Goal: Task Accomplishment & Management: Use online tool/utility

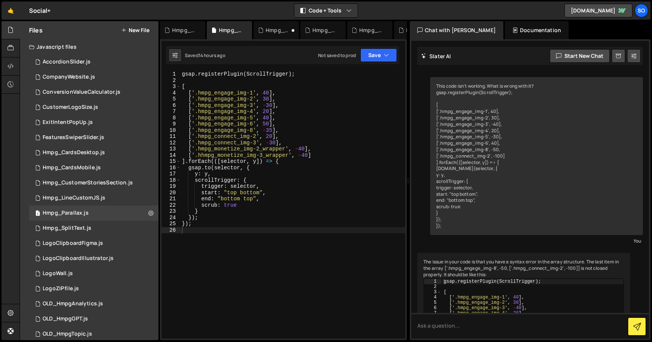
scroll to position [263, 0]
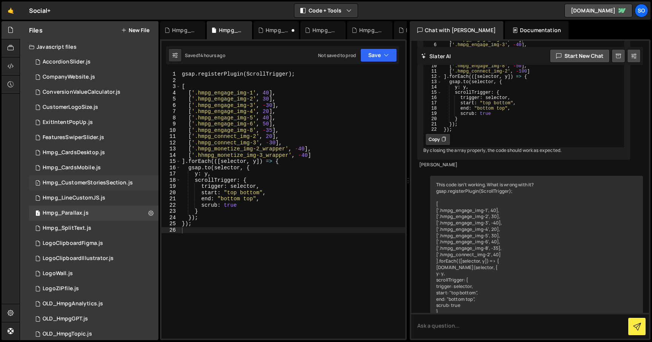
click at [99, 186] on div "1 Hmpg_CustomerStoriesSection.js 0" at bounding box center [93, 182] width 129 height 15
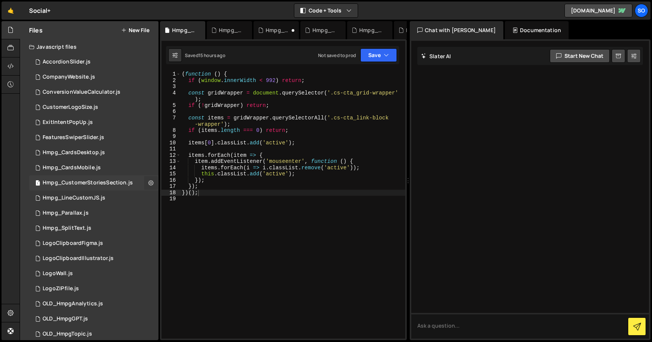
scroll to position [0, 0]
click at [148, 182] on icon at bounding box center [150, 182] width 5 height 7
type input "Hmpg_CustomerStoriesSection"
radio input "true"
checkbox input "true"
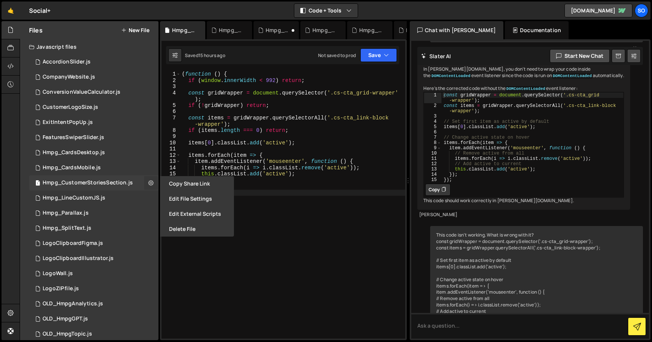
scroll to position [381, 0]
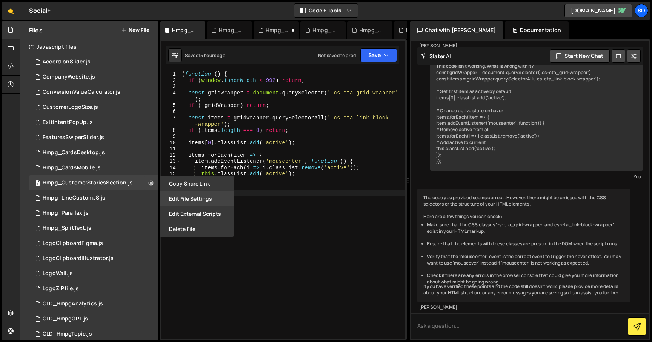
click at [194, 199] on button "Edit File Settings" at bounding box center [197, 198] width 74 height 15
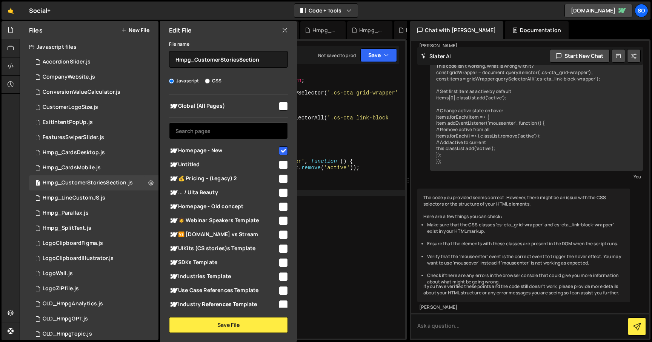
click at [214, 134] on input "text" at bounding box center [228, 130] width 119 height 17
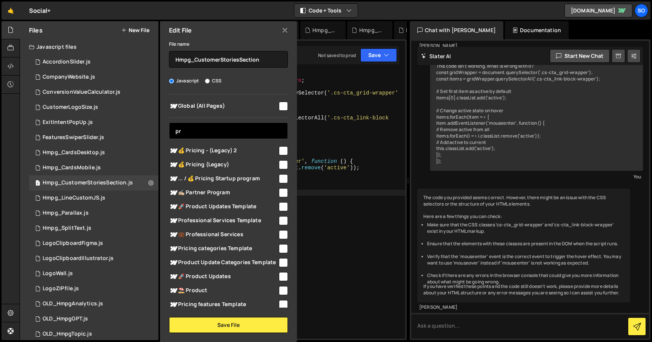
type input "pro"
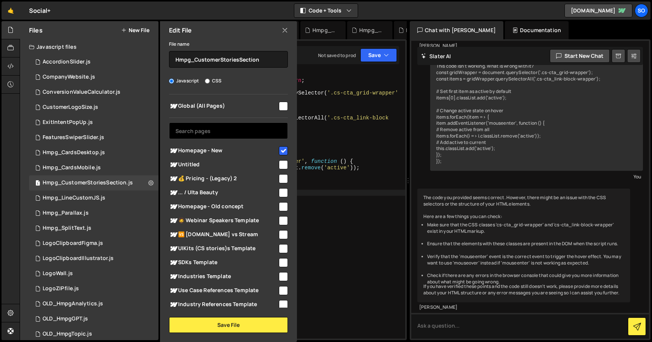
click at [209, 129] on input "text" at bounding box center [228, 130] width 119 height 17
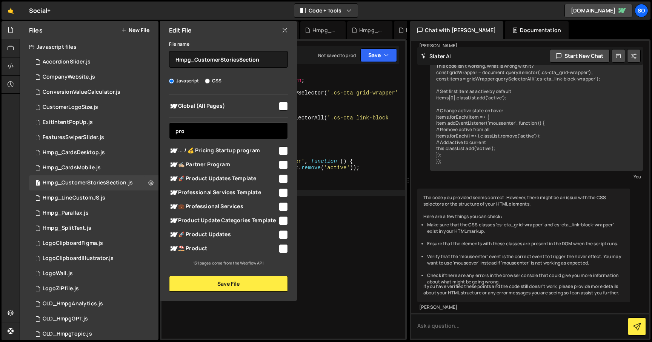
type input "pro"
click at [282, 248] on input "checkbox" at bounding box center [283, 248] width 9 height 9
checkbox input "true"
click at [199, 133] on input "pro" at bounding box center [228, 130] width 119 height 17
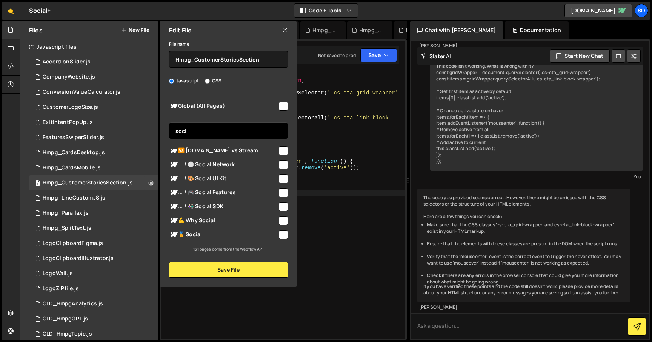
type input "soci"
click at [284, 237] on input "checkbox" at bounding box center [283, 234] width 9 height 9
checkbox input "true"
click at [202, 132] on input "soci" at bounding box center [228, 130] width 119 height 17
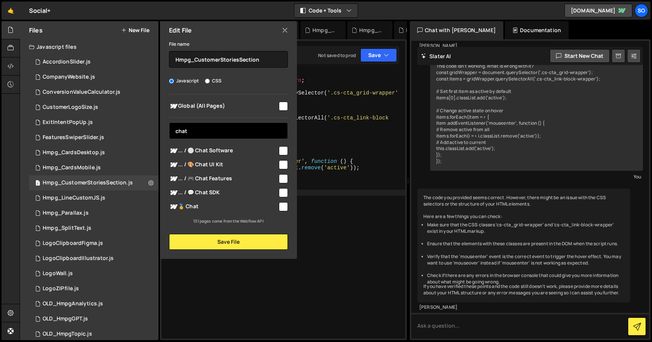
type input "chat"
click at [283, 206] on input "checkbox" at bounding box center [283, 206] width 9 height 9
checkbox input "true"
click at [221, 129] on input "chat" at bounding box center [228, 130] width 119 height 17
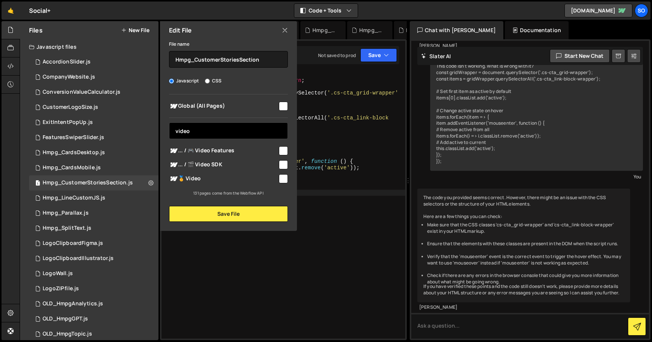
type input "video"
click at [288, 178] on input "checkbox" at bounding box center [283, 178] width 9 height 9
checkbox input "true"
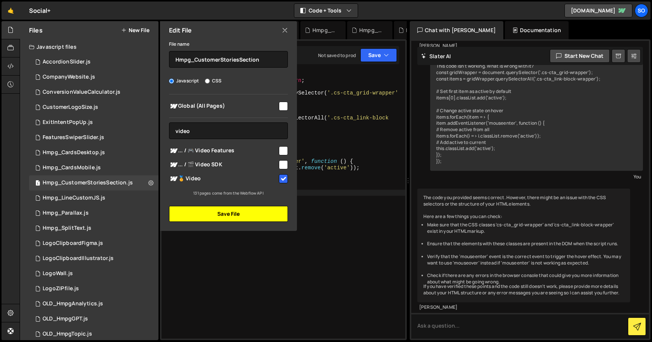
click at [230, 214] on button "Save File" at bounding box center [228, 214] width 119 height 16
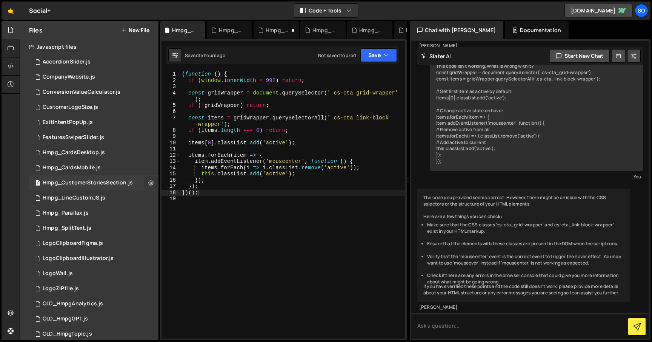
click at [148, 182] on icon at bounding box center [150, 182] width 5 height 7
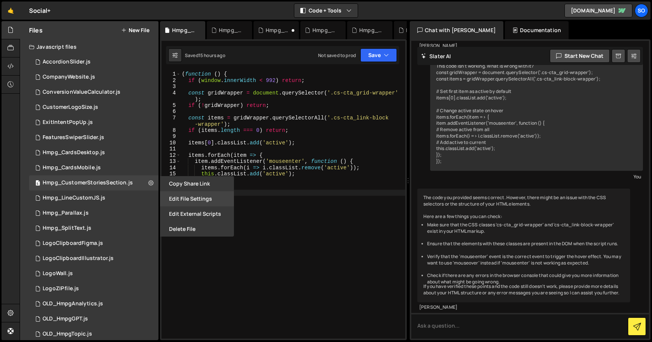
click at [188, 197] on button "Edit File Settings" at bounding box center [197, 198] width 74 height 15
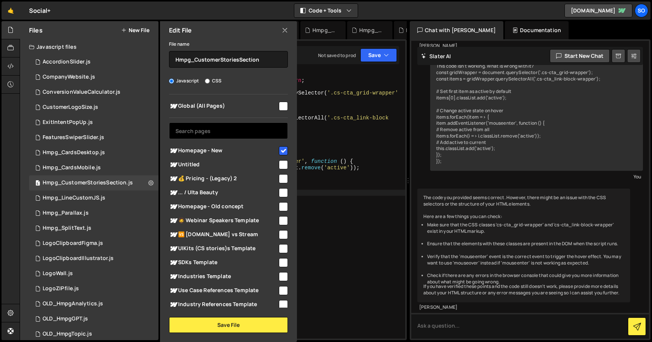
click at [226, 125] on input "text" at bounding box center [228, 130] width 119 height 17
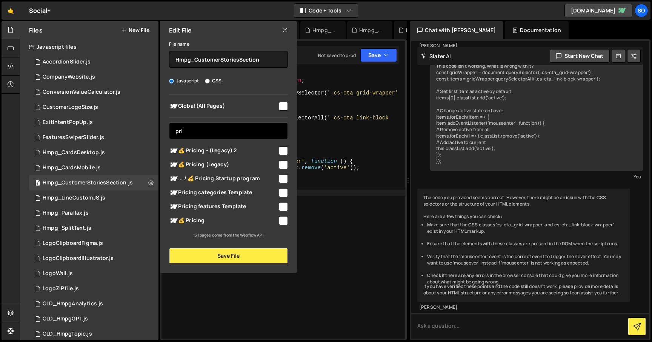
type input "pri"
click at [282, 222] on input "checkbox" at bounding box center [283, 220] width 9 height 9
checkbox input "true"
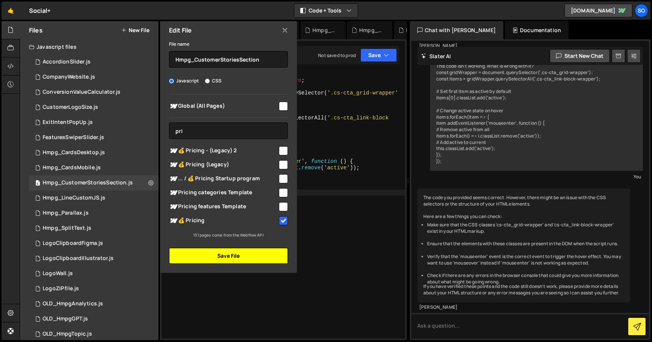
click at [235, 252] on button "Save File" at bounding box center [228, 256] width 119 height 16
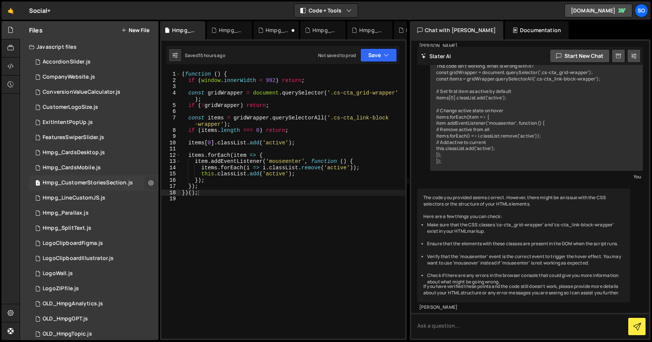
click at [149, 180] on icon at bounding box center [150, 182] width 5 height 7
type input "Hmpg_CustomerStoriesSection"
radio input "true"
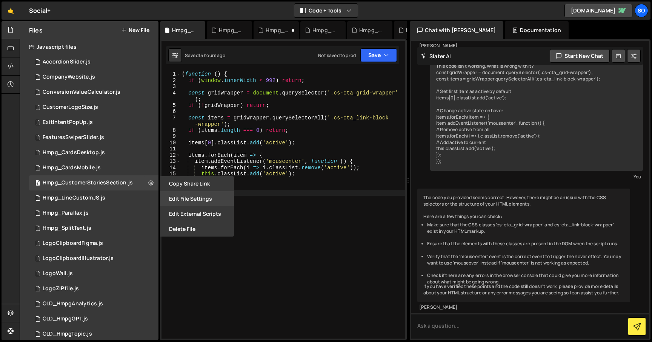
click at [179, 194] on button "Edit File Settings" at bounding box center [197, 198] width 74 height 15
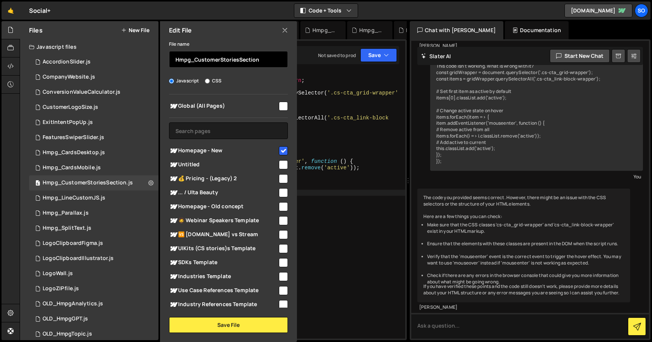
click at [209, 59] on input "Hmpg_CustomerStoriesSection" at bounding box center [228, 59] width 119 height 17
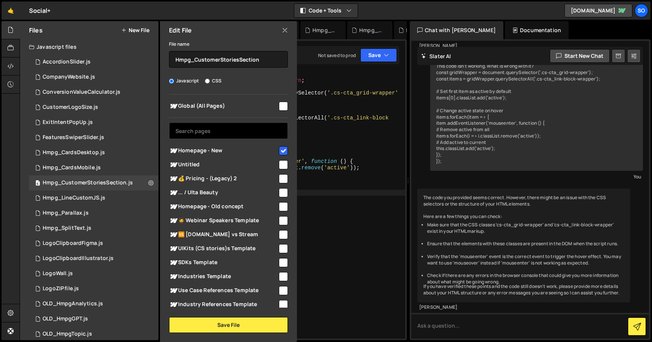
click at [197, 132] on input "text" at bounding box center [228, 130] width 119 height 17
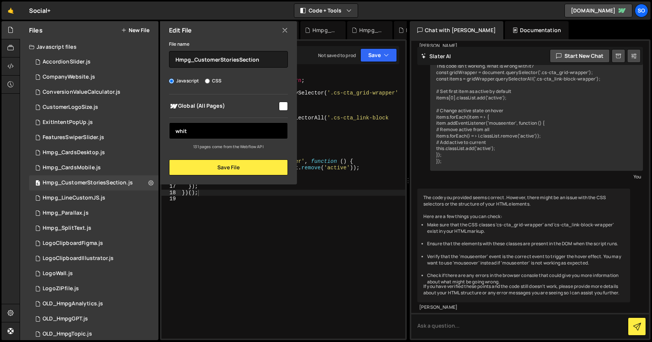
type input "white"
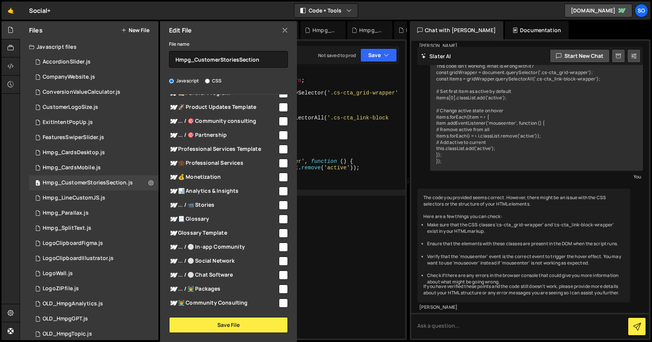
scroll to position [351, 0]
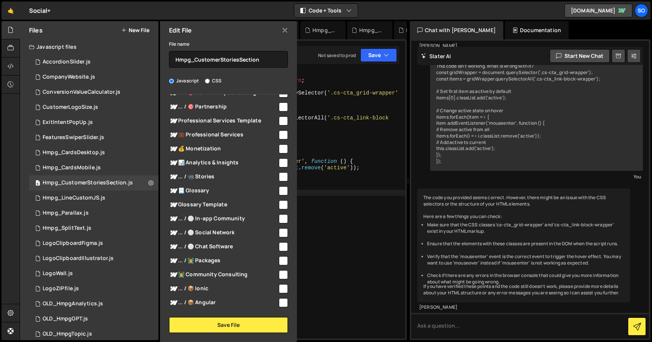
click at [280, 217] on input "checkbox" at bounding box center [283, 218] width 9 height 9
checkbox input "true"
click at [281, 230] on input "checkbox" at bounding box center [283, 232] width 9 height 9
checkbox input "true"
click at [214, 323] on button "Save File" at bounding box center [228, 325] width 119 height 16
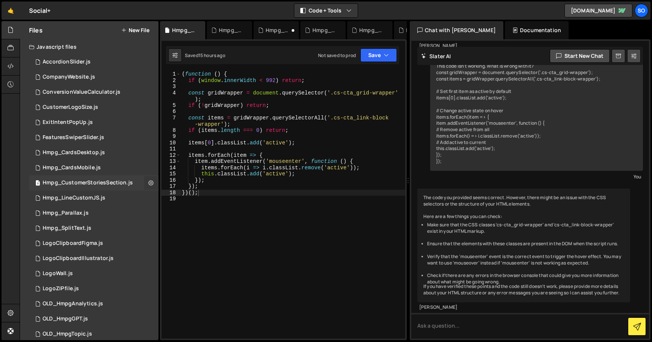
click at [148, 185] on icon at bounding box center [150, 182] width 5 height 7
type input "Hmpg_CustomerStoriesSection"
radio input "true"
checkbox input "true"
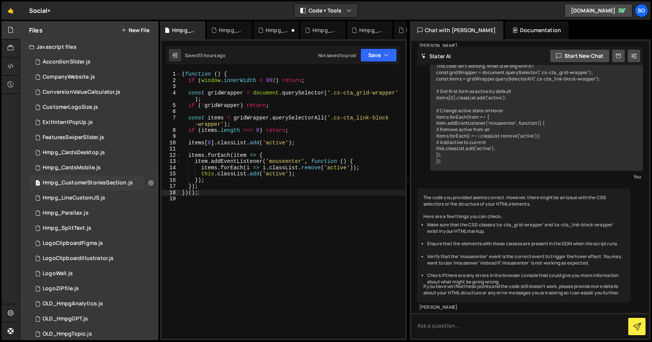
checkbox input "true"
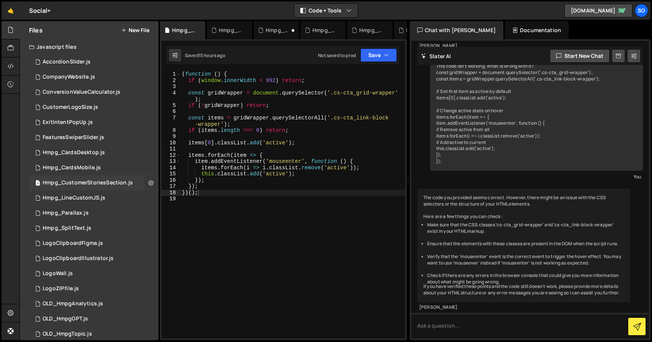
checkbox input "true"
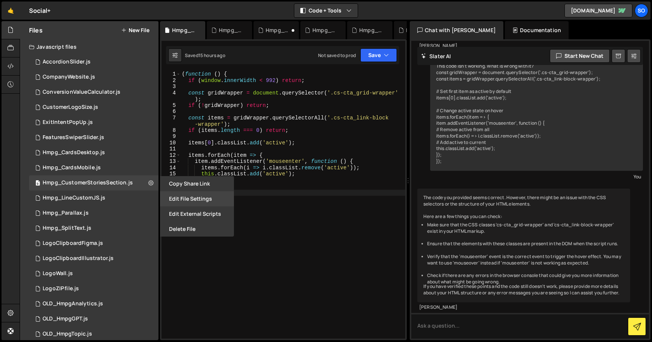
click at [176, 200] on button "Edit File Settings" at bounding box center [197, 198] width 74 height 15
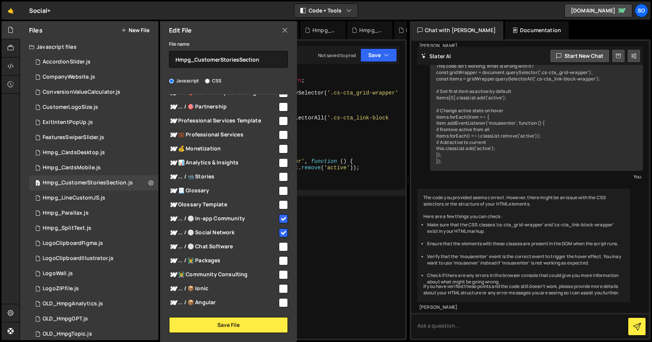
scroll to position [0, 0]
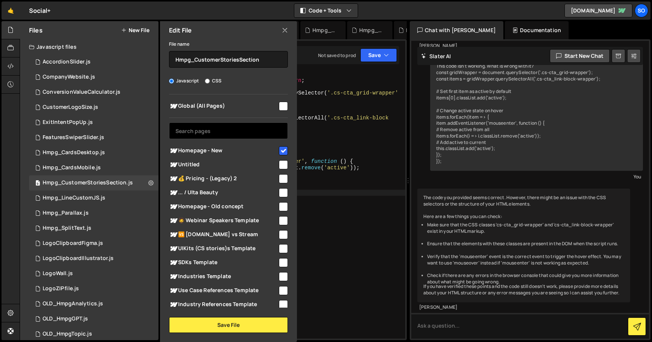
click at [243, 130] on input "text" at bounding box center [228, 130] width 119 height 17
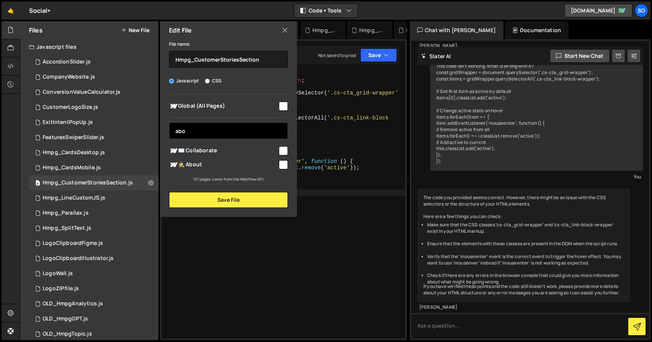
type input "abo"
click at [282, 165] on input "checkbox" at bounding box center [283, 164] width 9 height 9
checkbox input "true"
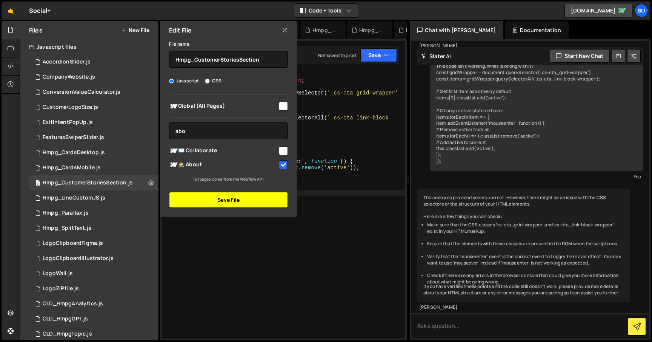
click at [237, 202] on button "Save File" at bounding box center [228, 200] width 119 height 16
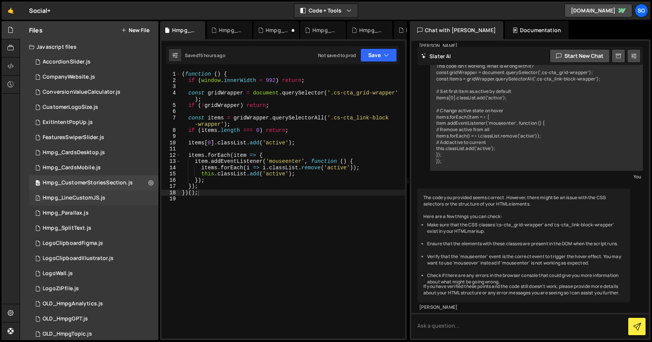
click at [94, 201] on div "1 Hmpg_LineCustomJS.js 0" at bounding box center [93, 197] width 129 height 15
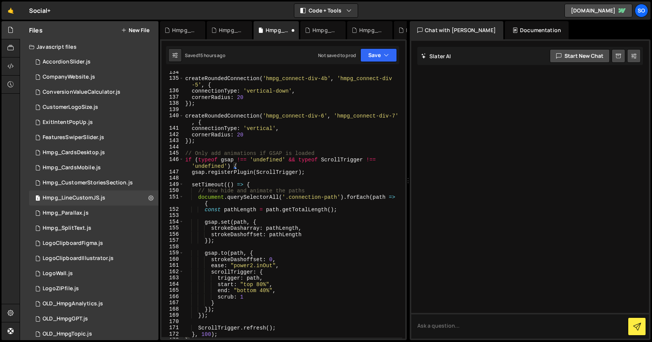
click at [227, 208] on div "createRoundedConnection ( 'hmpg_connect-div-4b' , 'hmpg_connect-div -5' , { con…" at bounding box center [293, 209] width 219 height 280
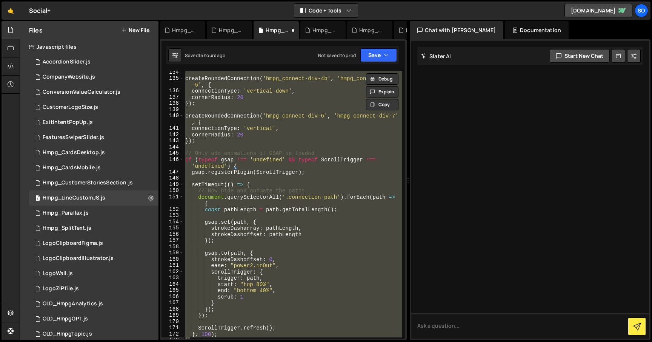
click at [227, 208] on div "createRoundedConnection ( 'hmpg_connect-div-4b' , 'hmpg_connect-div -5' , { con…" at bounding box center [293, 204] width 219 height 267
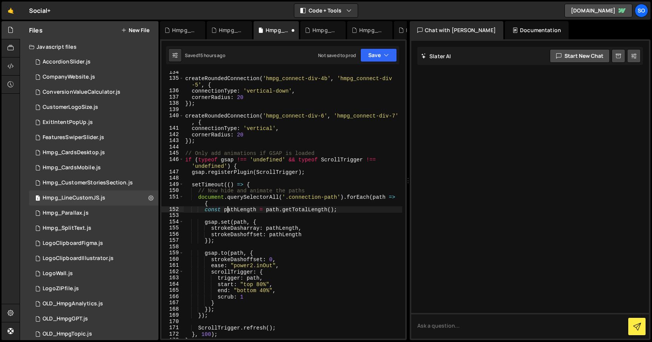
type textarea "}, 100); }"
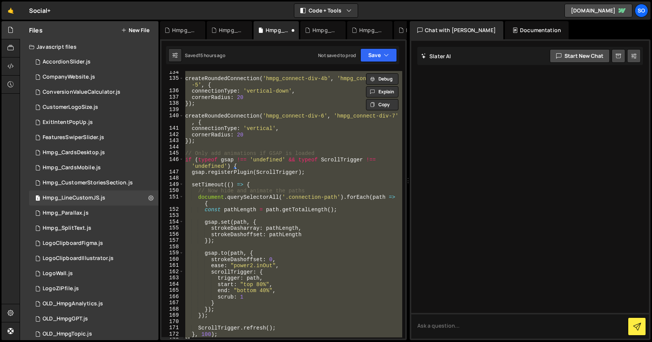
click at [299, 149] on div "createRoundedConnection ( 'hmpg_connect-div-4b' , 'hmpg_connect-div -5' , { con…" at bounding box center [293, 204] width 219 height 267
click at [305, 136] on div "createRoundedConnection ( 'hmpg_connect-div-4b' , 'hmpg_connect-div -5' , { con…" at bounding box center [293, 204] width 219 height 267
paste textarea "})();"
type textarea "})();"
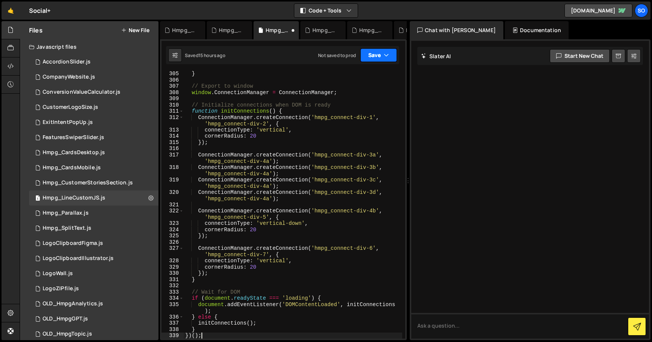
click at [384, 53] on icon "button" at bounding box center [386, 55] width 5 height 8
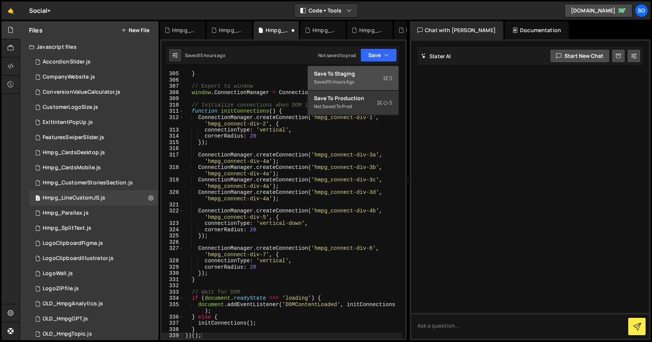
click at [356, 78] on div "Saved 15 hours ago" at bounding box center [353, 81] width 79 height 9
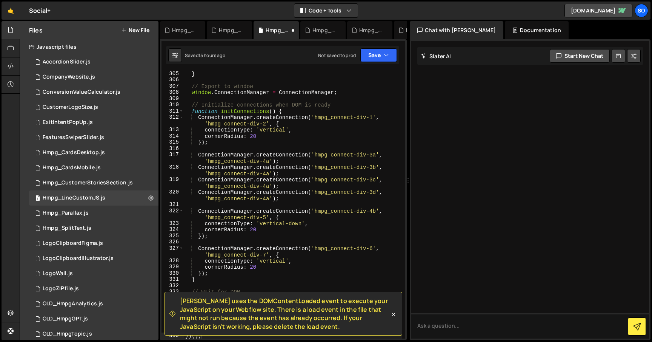
scroll to position [2000, 0]
click at [392, 316] on icon at bounding box center [394, 314] width 8 height 8
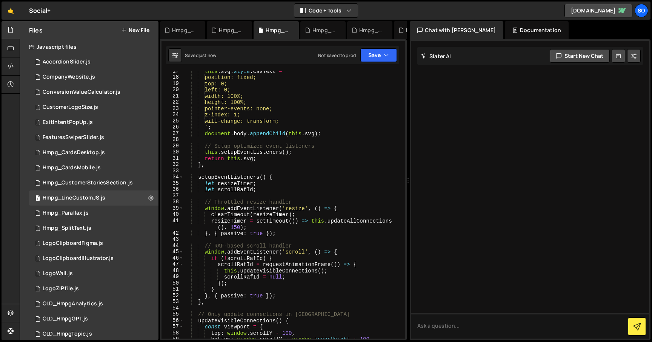
scroll to position [0, 0]
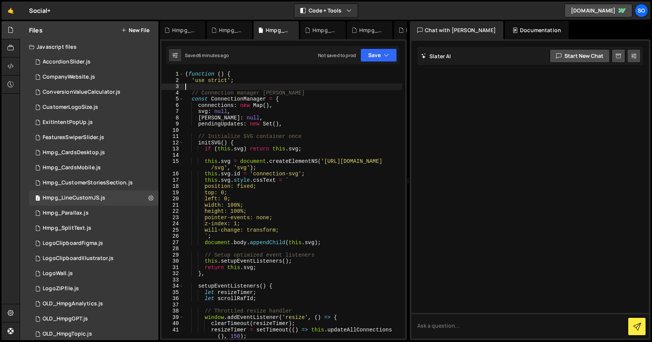
click at [357, 86] on div "( function ( ) { 'use strict' ; // Connection manager [PERSON_NAME] const Conne…" at bounding box center [293, 211] width 219 height 280
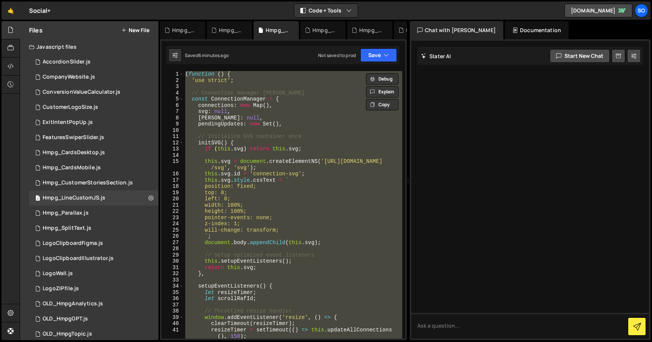
paste textarea
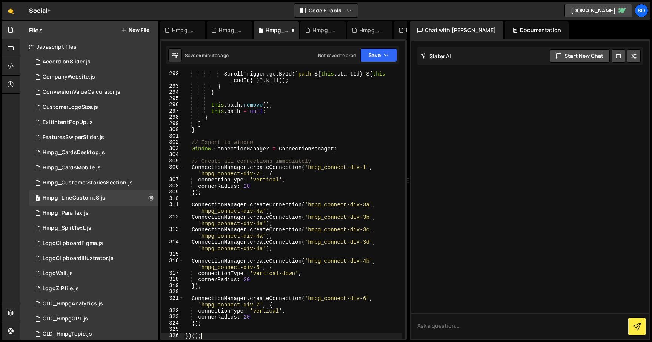
scroll to position [1937, 0]
click at [374, 56] on button "Save" at bounding box center [378, 55] width 37 height 14
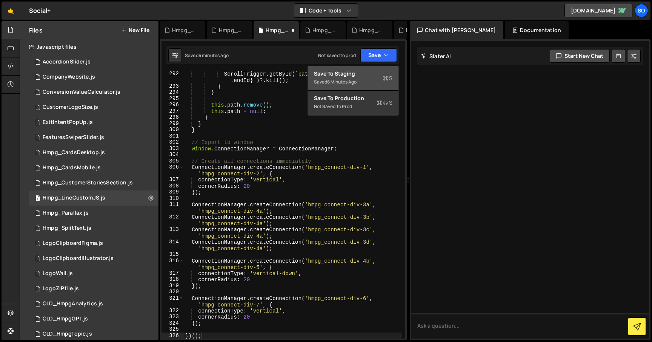
click at [345, 76] on div "Save to Staging S" at bounding box center [353, 74] width 79 height 8
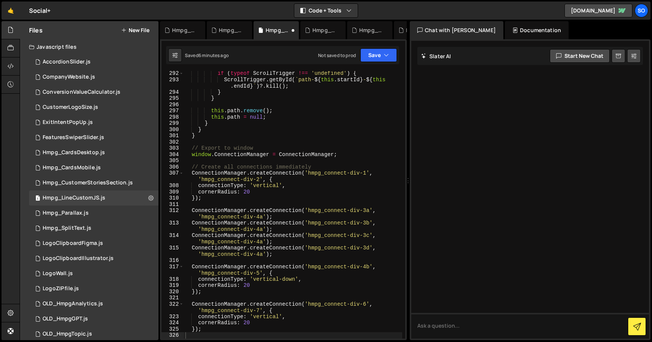
scroll to position [2074, 0]
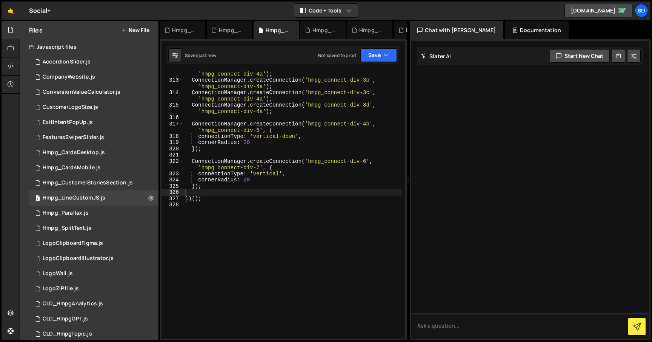
click at [345, 131] on div "ConnectionManager . createConnection ( 'hmpg_connect-div-3a' , 'hmpg_connect-di…" at bounding box center [293, 208] width 219 height 286
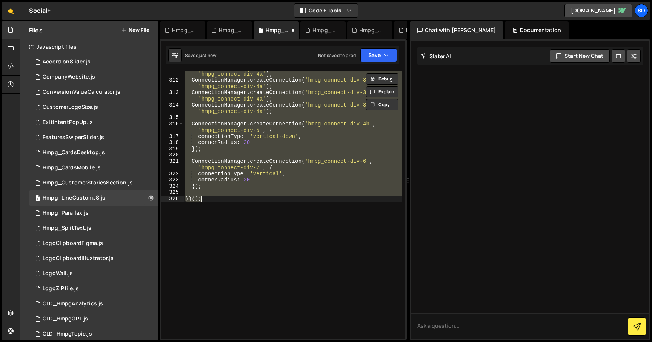
paste textarea
type textarea "})();"
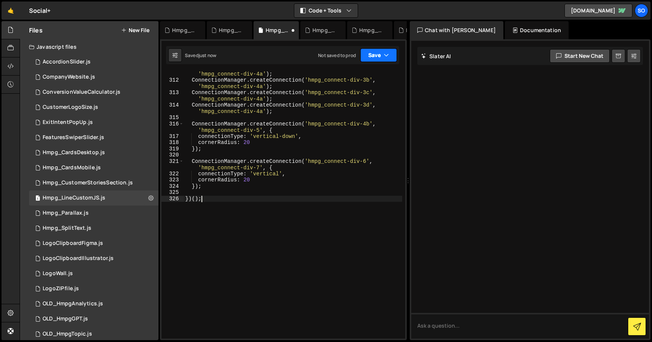
click at [371, 60] on button "Save" at bounding box center [378, 55] width 37 height 14
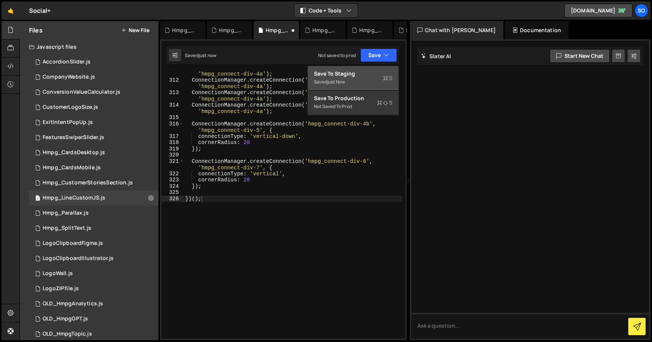
click at [355, 74] on div "Save to Staging S" at bounding box center [353, 74] width 79 height 8
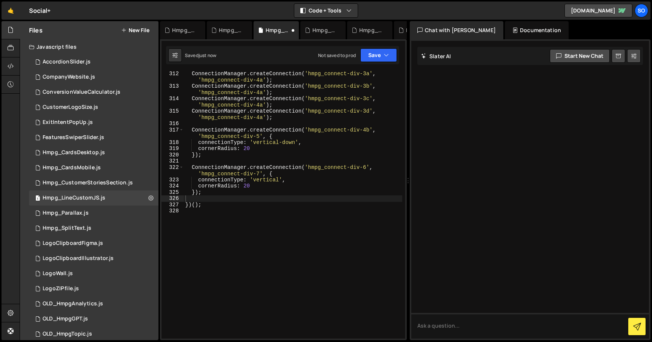
scroll to position [2068, 0]
click at [246, 244] on div "ConnectionManager . createConnection ( 'hmpg_connect-div-3a' , 'hmpg_connect-di…" at bounding box center [293, 214] width 219 height 286
type textarea "})();"
click at [379, 59] on button "Save" at bounding box center [378, 55] width 37 height 14
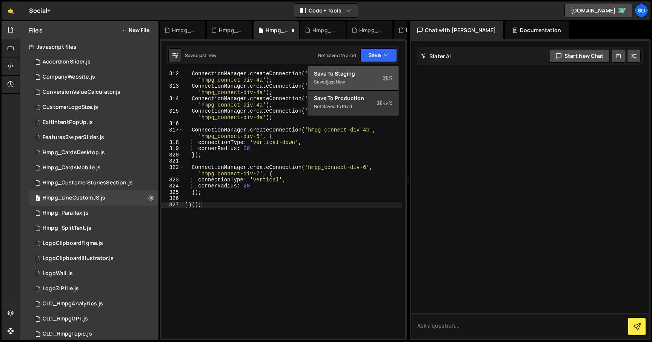
click at [356, 75] on div "Save to Staging S" at bounding box center [353, 74] width 79 height 8
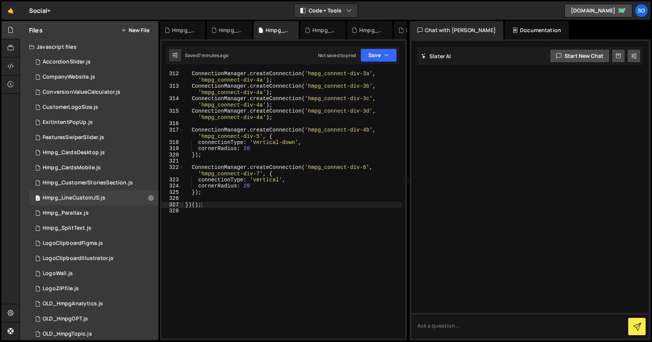
click at [139, 28] on button "New File" at bounding box center [135, 30] width 28 height 6
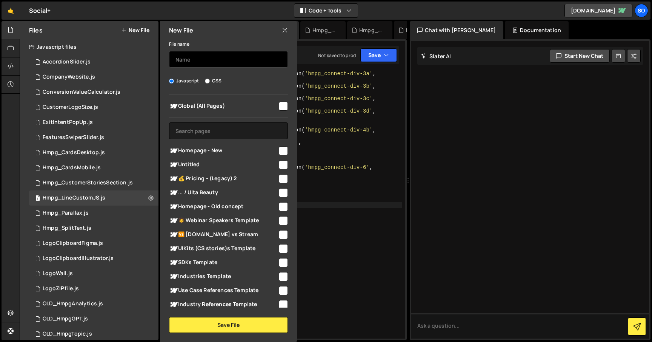
click at [233, 58] on input "text" at bounding box center [228, 59] width 119 height 17
type input "Hmpg_ScrollEffects"
click at [279, 150] on input "checkbox" at bounding box center [283, 150] width 9 height 9
checkbox input "true"
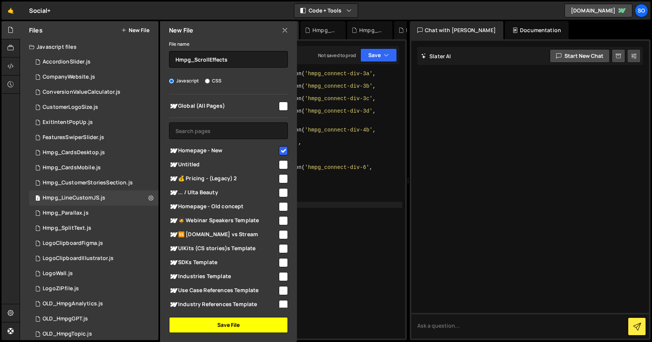
click at [224, 323] on button "Save File" at bounding box center [228, 325] width 119 height 16
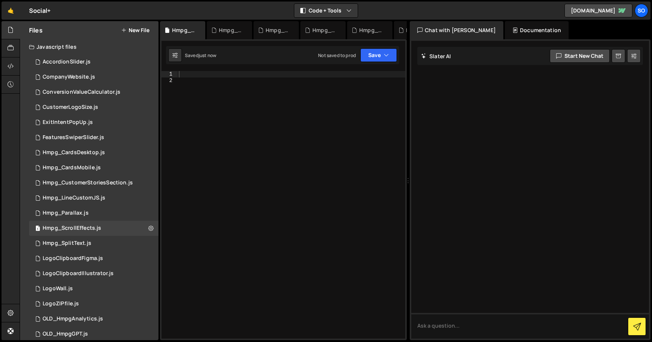
click at [281, 91] on div at bounding box center [291, 211] width 228 height 280
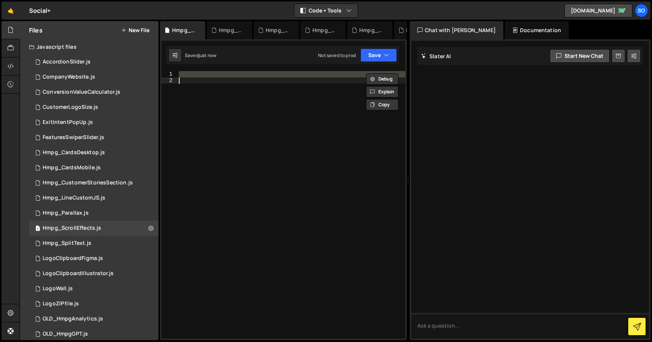
paste textarea "});"
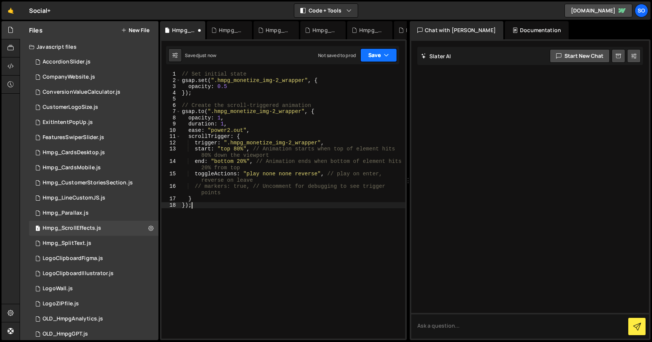
click at [375, 45] on div "XXXXXXXXXXXXXXXXXXXXXXXXXXXXXXXXXXXXXXXXXXXXXXXXXXXXXXXXXXXXXXXXXXXXXXXXXXXXXXX…" at bounding box center [283, 189] width 247 height 300
click at [379, 55] on button "Save" at bounding box center [378, 55] width 37 height 14
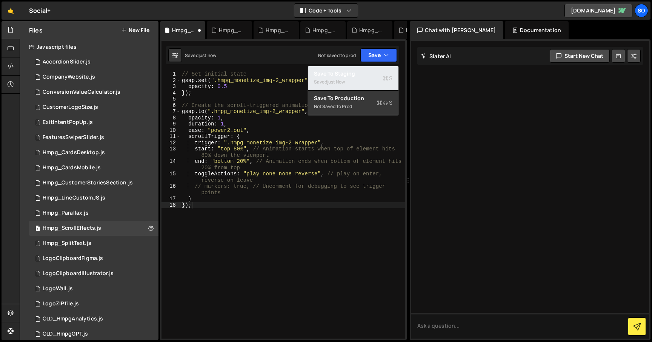
click at [363, 73] on div "Save to Staging S" at bounding box center [353, 74] width 79 height 8
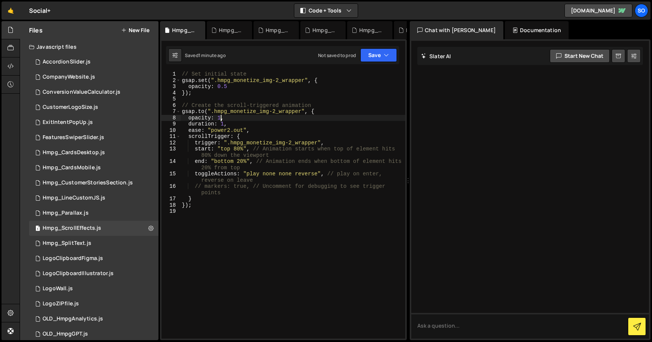
click at [220, 116] on div "// Set initial state gsap . set ( ".hmpg_monetize_img-2_wrapper" , { opacity : …" at bounding box center [292, 211] width 225 height 280
type textarea "duration: 2,"
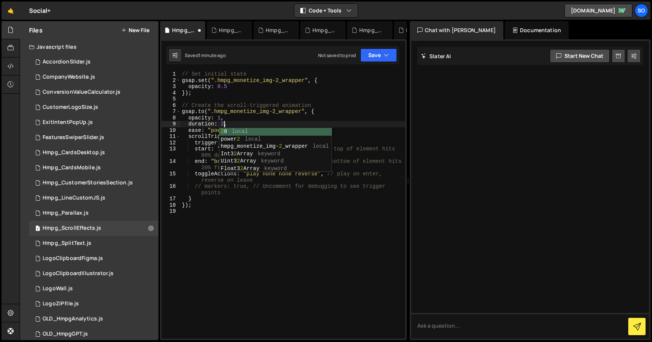
scroll to position [0, 3]
click at [222, 257] on div "// Set initial state gsap . set ( ".hmpg_monetize_img-2_wrapper" , { opacity : …" at bounding box center [292, 211] width 225 height 280
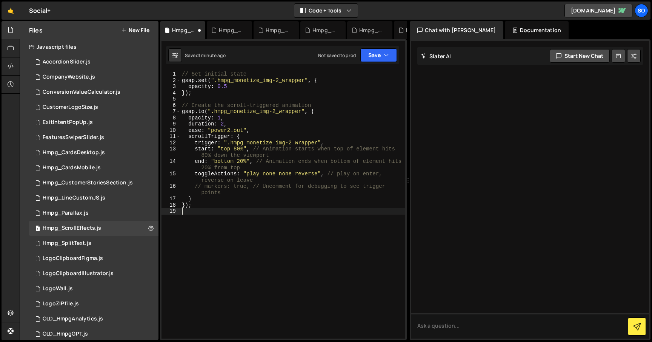
scroll to position [0, 0]
click at [240, 163] on div "// Set initial state gsap . set ( ".hmpg_monetize_img-2_wrapper" , { opacity : …" at bounding box center [292, 211] width 225 height 280
type textarea "end: "bottom 20%", // Animation ends when bottom of element hits 20% from top"
click at [239, 208] on div "// Set initial state gsap . set ( ".hmpg_monetize_img-2_wrapper" , { opacity : …" at bounding box center [292, 211] width 225 height 280
click at [388, 51] on icon "button" at bounding box center [386, 55] width 5 height 8
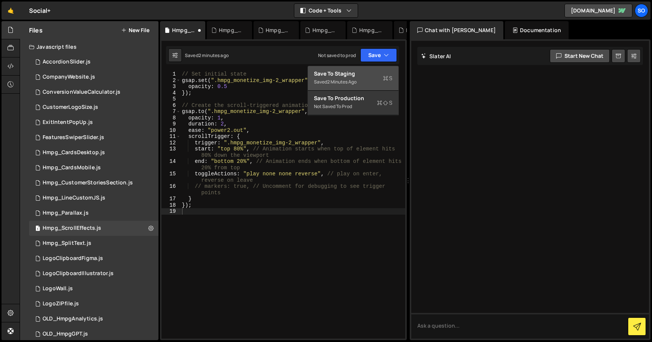
click at [359, 74] on div "Save to Staging S" at bounding box center [353, 74] width 79 height 8
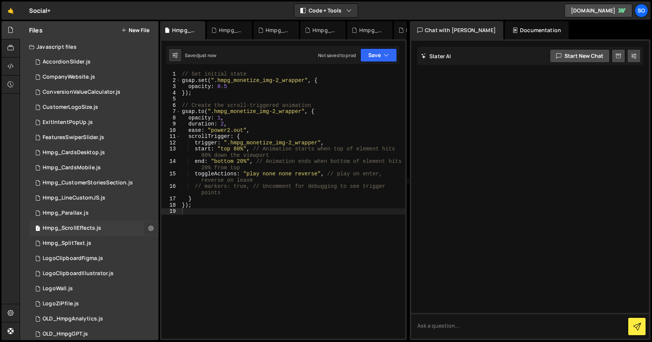
click at [148, 227] on icon at bounding box center [150, 227] width 5 height 7
type input "Hmpg_ScrollEffects"
radio input "true"
checkbox input "true"
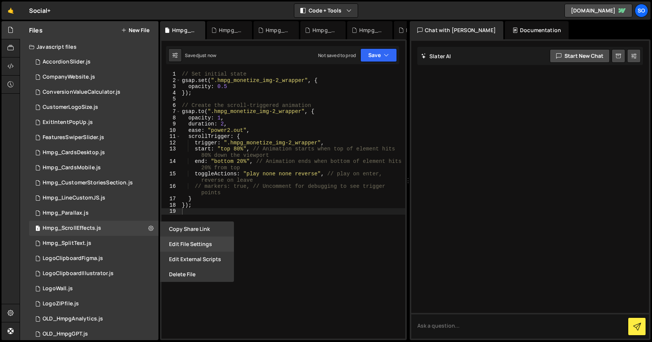
click at [183, 245] on button "Edit File Settings" at bounding box center [197, 243] width 74 height 15
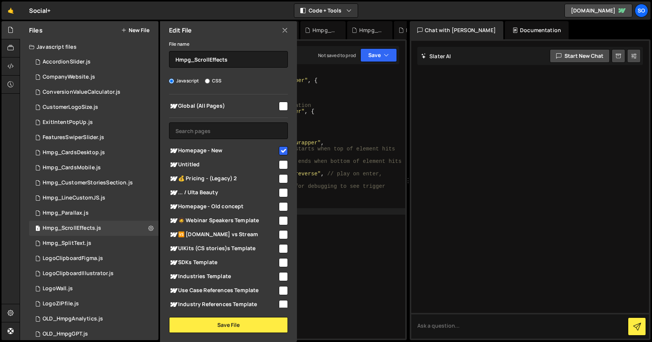
click at [284, 29] on icon at bounding box center [285, 30] width 6 height 8
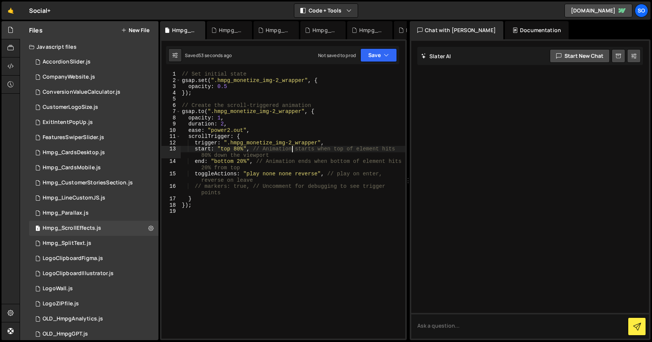
click at [292, 146] on div "// Set initial state gsap . set ( ".hmpg_monetize_img-2_wrapper" , { opacity : …" at bounding box center [292, 211] width 225 height 280
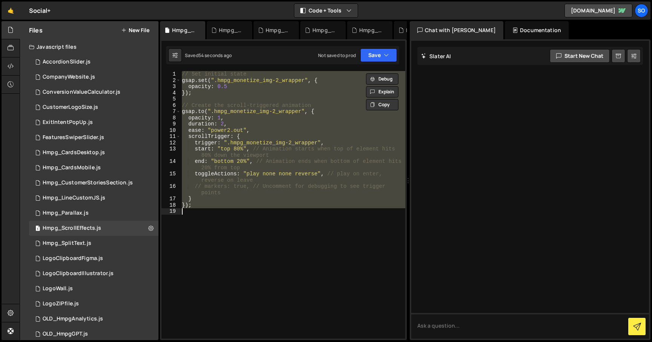
paste textarea ");"
type textarea ");"
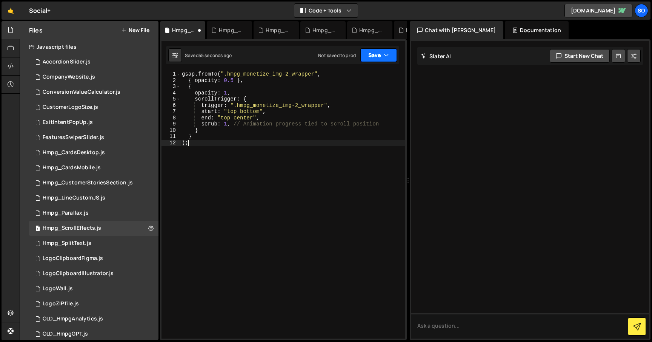
drag, startPoint x: 376, startPoint y: 52, endPoint x: 368, endPoint y: 62, distance: 11.8
click at [376, 52] on button "Save" at bounding box center [378, 55] width 37 height 14
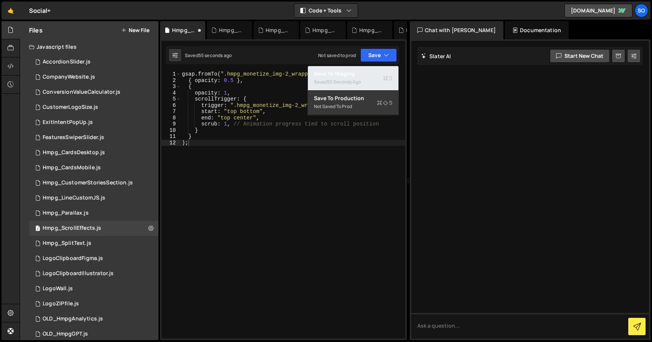
click at [357, 73] on div "Save to Staging S" at bounding box center [353, 74] width 79 height 8
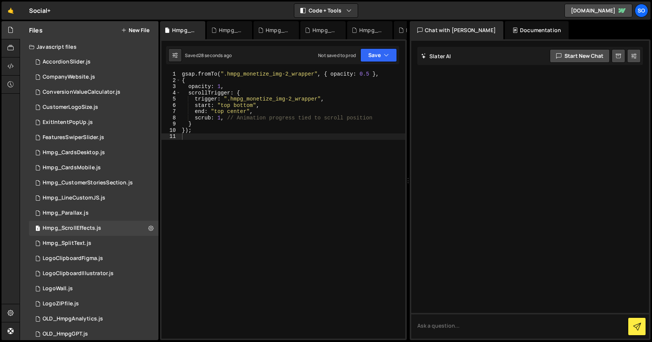
click at [242, 168] on div "gsap . fromTo ( ".hmpg_monetize_img-2_wrapper" , { opacity : 0.5 } , { opacity …" at bounding box center [292, 211] width 225 height 280
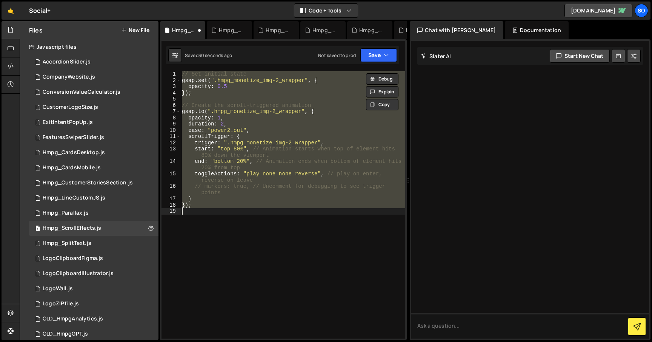
click at [243, 168] on div "// Set initial state gsap . set ( ".hmpg_monetize_img-2_wrapper" , { opacity : …" at bounding box center [292, 204] width 225 height 267
paste textarea ");"
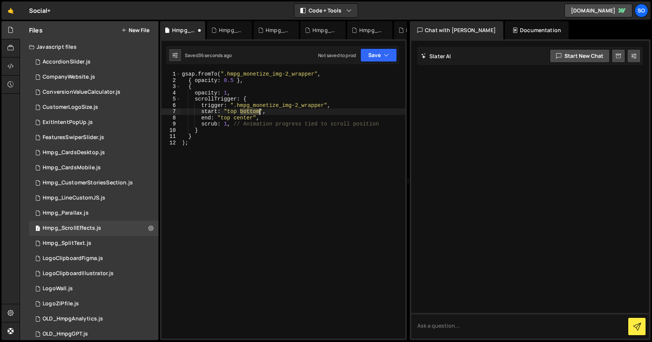
drag, startPoint x: 241, startPoint y: 112, endPoint x: 259, endPoint y: 111, distance: 17.7
click at [259, 111] on div "gsap . fromTo ( ".hmpg_monetize_img-2_wrapper" , { opacity : 0.5 } , { opacity …" at bounding box center [292, 211] width 225 height 280
click at [276, 184] on div "gsap . fromTo ( ".hmpg_monetize_img-2_wrapper" , { opacity : 0.5 } , { opacity …" at bounding box center [292, 211] width 225 height 280
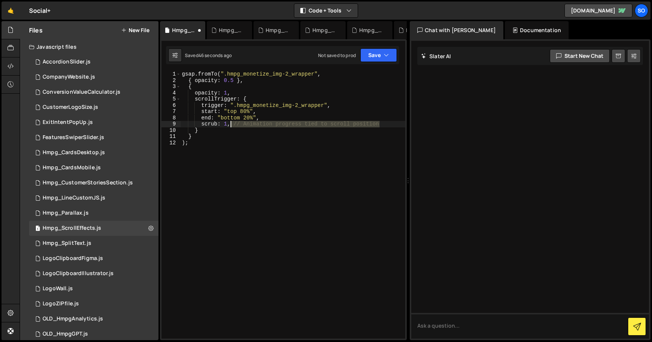
drag, startPoint x: 384, startPoint y: 125, endPoint x: 231, endPoint y: 125, distance: 153.2
click at [231, 125] on div "gsap . fromTo ( ".hmpg_monetize_img-2_wrapper" , { opacity : 0.5 } , { opacity …" at bounding box center [292, 211] width 225 height 280
click at [235, 161] on div "gsap . fromTo ( ".hmpg_monetize_img-2_wrapper" , { opacity : 0.5 } , { opacity …" at bounding box center [292, 211] width 225 height 280
click at [383, 54] on button "Save" at bounding box center [378, 55] width 37 height 14
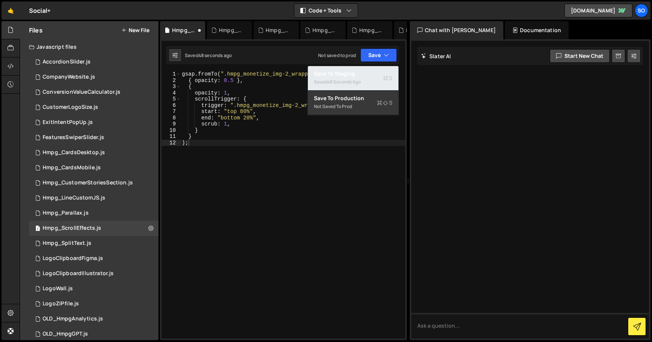
drag, startPoint x: 362, startPoint y: 78, endPoint x: 368, endPoint y: 85, distance: 9.2
click at [362, 78] on div "Saved 48 seconds ago" at bounding box center [353, 81] width 79 height 9
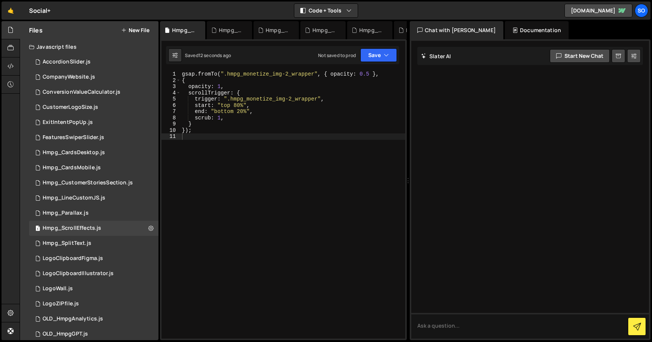
click at [236, 103] on div "gsap . fromTo ( ".hmpg_monetize_img-2_wrapper" , { opacity : 0.5 } , { opacity …" at bounding box center [292, 211] width 225 height 280
click at [241, 111] on div "gsap . fromTo ( ".hmpg_monetize_img-2_wrapper" , { opacity : 0.5 } , { opacity …" at bounding box center [292, 211] width 225 height 280
click at [384, 59] on button "Save" at bounding box center [378, 55] width 37 height 14
click at [0, 0] on div "Save to Staging S" at bounding box center [0, 0] width 0 height 0
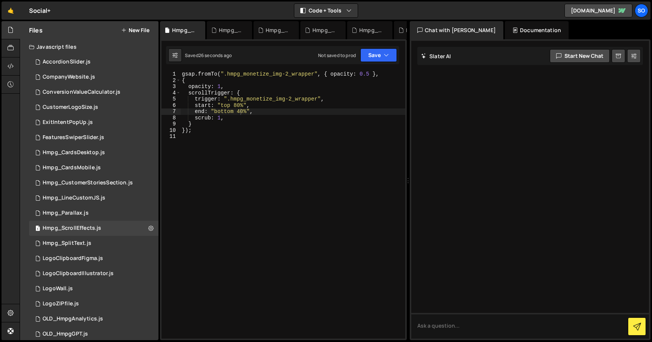
click at [236, 105] on div "gsap . fromTo ( ".hmpg_monetize_img-2_wrapper" , { opacity : 0.5 } , { opacity …" at bounding box center [292, 211] width 225 height 280
type textarea "end: "bottom 50%","
click at [370, 54] on button "Save" at bounding box center [378, 55] width 37 height 14
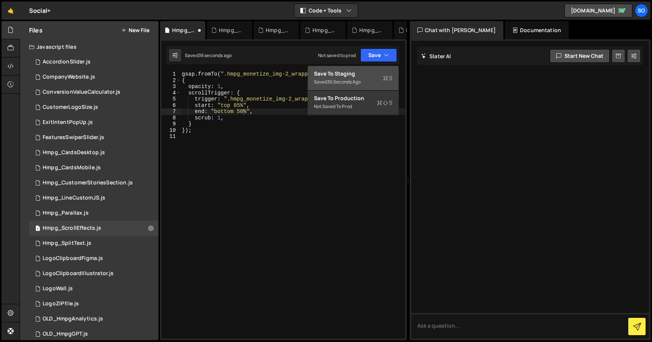
click at [361, 81] on div "36 seconds ago" at bounding box center [344, 82] width 34 height 6
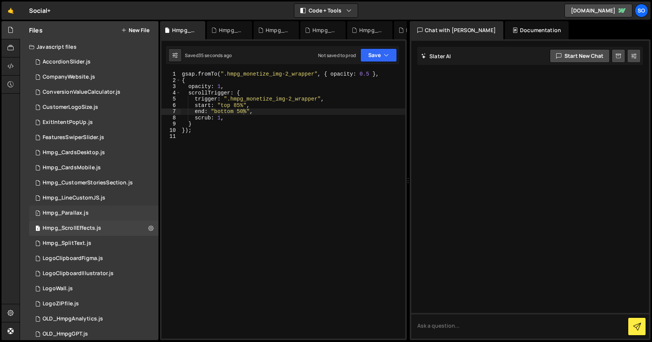
click at [89, 217] on div "1 Hmpg_Parallax.js 0" at bounding box center [93, 212] width 129 height 15
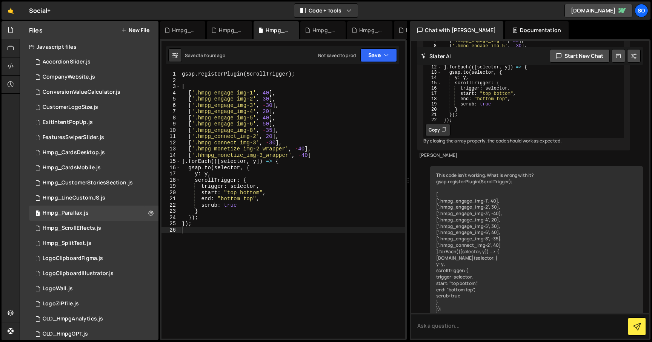
scroll to position [340, 0]
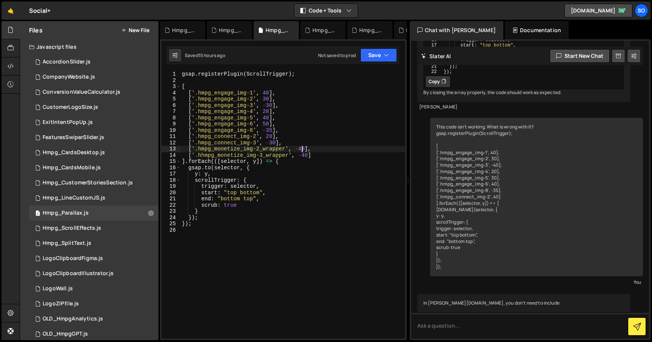
click at [302, 149] on div "gsap . registerPlugin ( ScrollTrigger ) ; [ [ '.hmpg_engage_img-1' , 40 ] , [ '…" at bounding box center [292, 211] width 225 height 280
click at [295, 189] on div "gsap . registerPlugin ( ScrollTrigger ) ; [ [ '.hmpg_engage_img-1' , 40 ] , [ '…" at bounding box center [292, 211] width 225 height 280
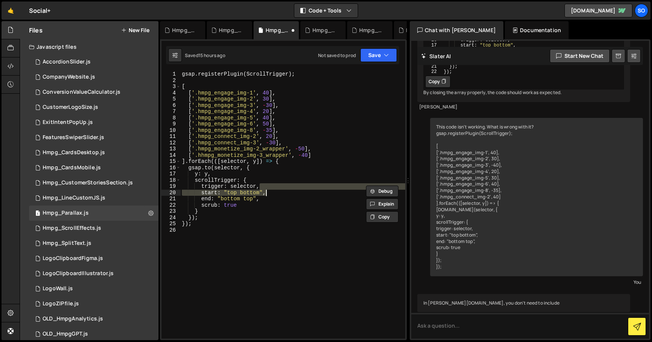
click at [304, 156] on div "gsap . registerPlugin ( ScrollTrigger ) ; [ [ '.hmpg_engage_img-1' , 40 ] , [ '…" at bounding box center [292, 211] width 225 height 280
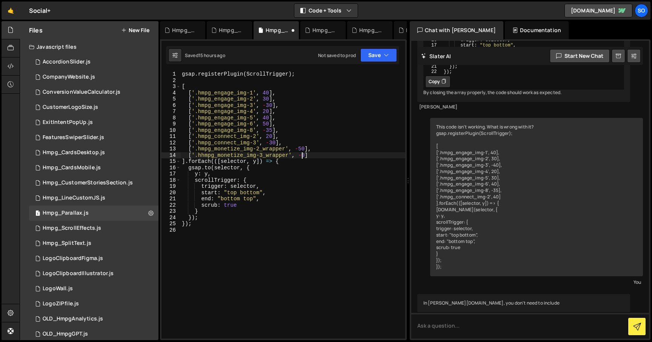
type textarea "['.hhmpg_monetize_img-3_wrapper', -60]"
click at [269, 248] on div "gsap . registerPlugin ( ScrollTrigger ) ; [ [ '.hmpg_engage_img-1' , 40 ] , [ '…" at bounding box center [292, 211] width 225 height 280
click at [375, 56] on button "Save" at bounding box center [378, 55] width 37 height 14
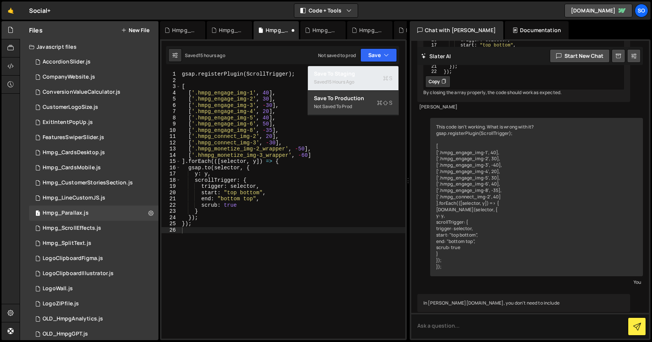
click at [359, 74] on div "Save to Staging S" at bounding box center [353, 74] width 79 height 8
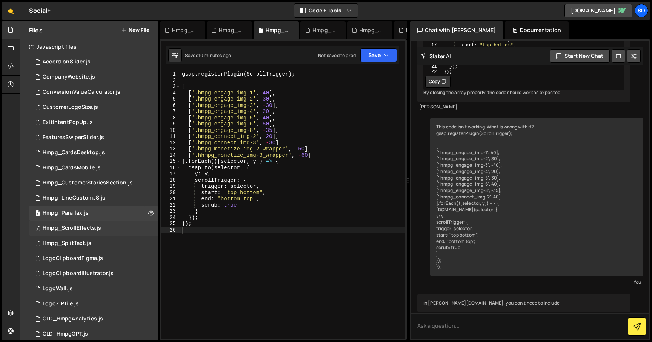
click at [91, 230] on div "Hmpg_ScrollEffects.js" at bounding box center [72, 228] width 59 height 7
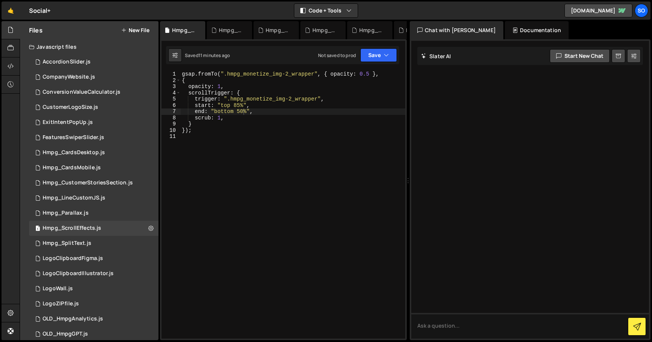
click at [217, 159] on div "gsap . fromTo ( ".hmpg_monetize_img-2_wrapper" , { opacity : 0.5 } , { opacity …" at bounding box center [292, 211] width 225 height 280
type textarea "});"
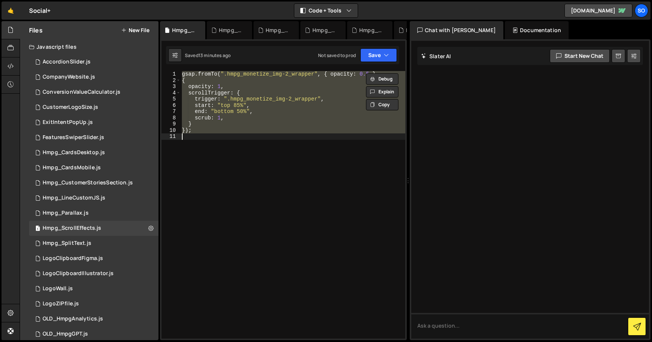
click at [296, 139] on div "gsap . fromTo ( ".hmpg_monetize_img-2_wrapper" , { opacity : 0.5 } , { opacity …" at bounding box center [292, 211] width 225 height 280
paste textarea ");"
type textarea ");"
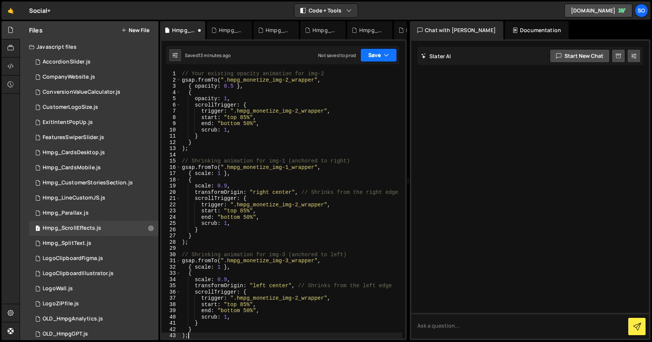
click at [378, 57] on button "Save" at bounding box center [378, 55] width 37 height 14
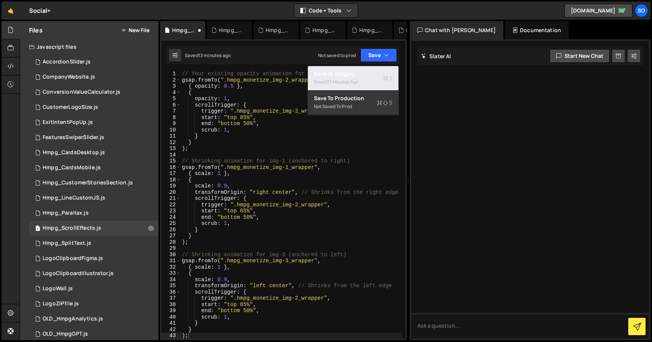
click at [351, 80] on div "13 minutes ago" at bounding box center [342, 82] width 31 height 6
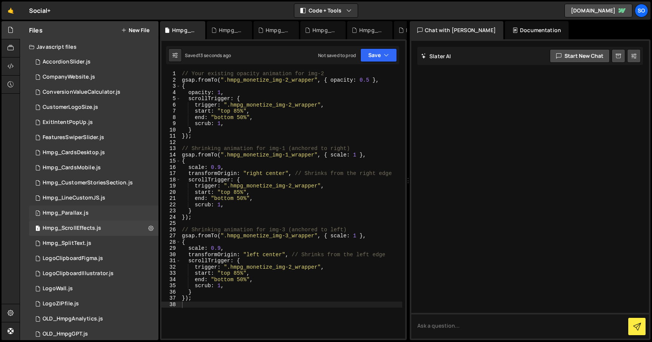
click at [93, 214] on div "1 Hmpg_Parallax.js 0" at bounding box center [93, 212] width 129 height 15
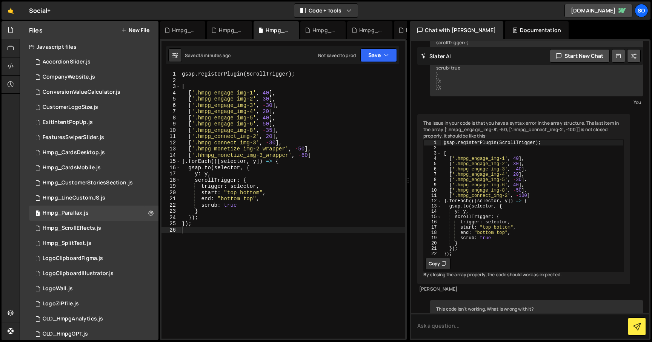
scroll to position [340, 0]
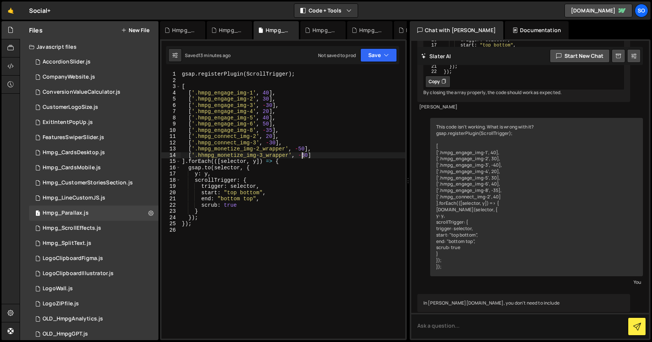
click at [303, 152] on div "gsap . registerPlugin ( ScrollTrigger ) ; [ [ '.hmpg_engage_img-1' , 40 ] , [ '…" at bounding box center [292, 211] width 225 height 280
type textarea "['.hhmpg_monetize_img-3_wrapper', -50]"
click at [384, 49] on button "Save" at bounding box center [378, 55] width 37 height 14
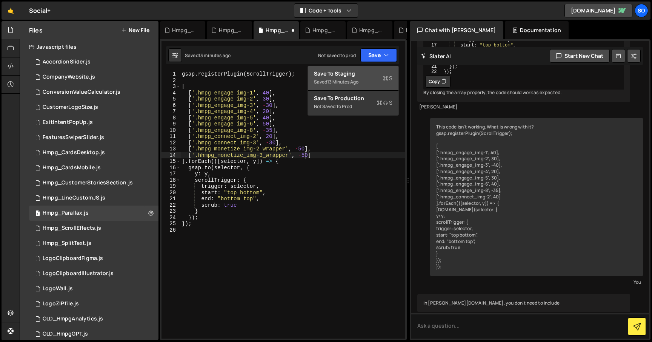
click at [366, 73] on div "Save to Staging S" at bounding box center [353, 74] width 79 height 8
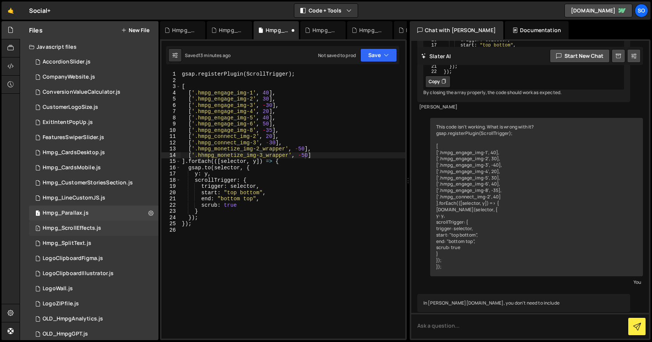
click at [73, 231] on div "Hmpg_ScrollEffects.js" at bounding box center [72, 228] width 59 height 7
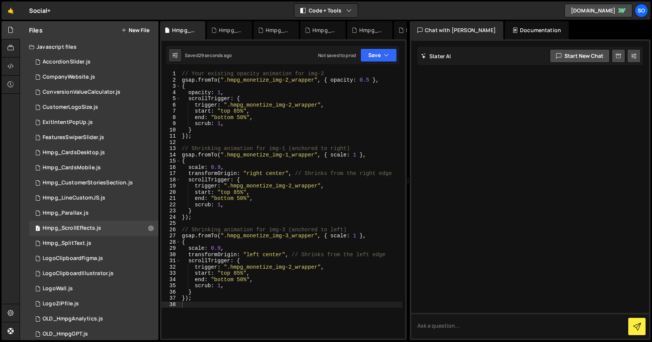
click at [220, 166] on div "// Your existing opacity animation for img-2 gsap . fromTo ( ".hmpg_monetize_im…" at bounding box center [291, 211] width 222 height 280
click at [221, 247] on div "// Your existing opacity animation for img-2 gsap . fromTo ( ".hmpg_monetize_im…" at bounding box center [291, 211] width 222 height 280
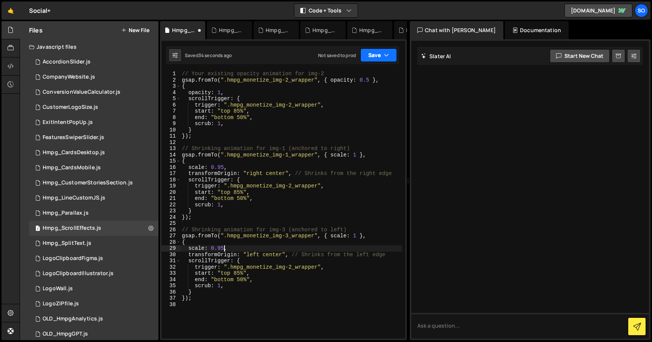
type textarea "scale: 0.95,"
click at [381, 55] on button "Save" at bounding box center [378, 55] width 37 height 14
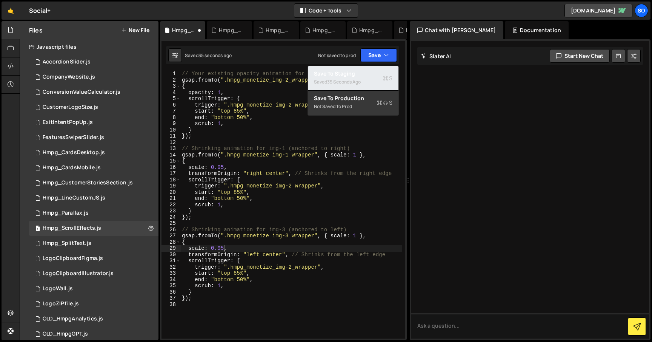
click at [358, 73] on div "Save to Staging S" at bounding box center [353, 74] width 79 height 8
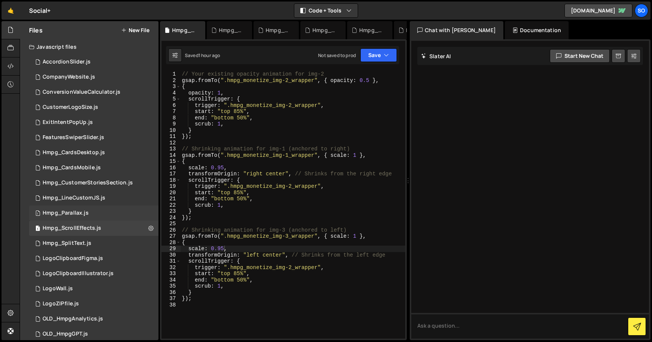
click at [83, 215] on div "Hmpg_Parallax.js" at bounding box center [66, 212] width 46 height 7
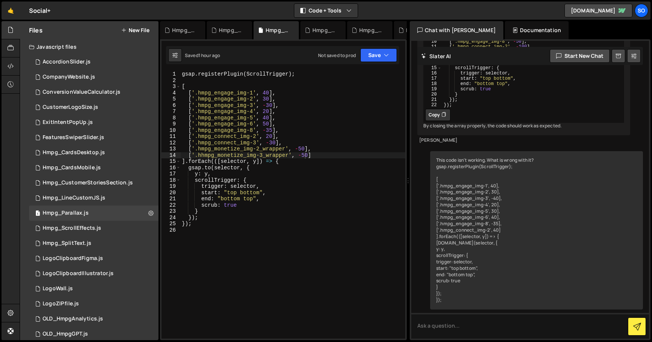
scroll to position [340, 0]
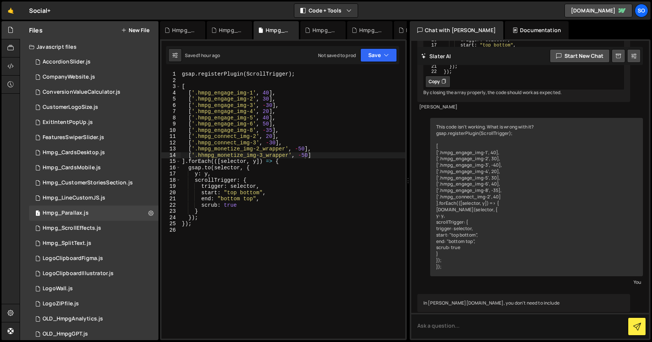
type textarea "['.hmpg_engage_img-2', 30],"
drag, startPoint x: 280, startPoint y: 97, endPoint x: 178, endPoint y: 98, distance: 101.9
click at [178, 98] on div "['.hmpg_engage_img-2', 30], 1 2 3 4 5 6 7 8 9 10 11 12 13 14 15 16 17 18 19 20 …" at bounding box center [284, 204] width 244 height 267
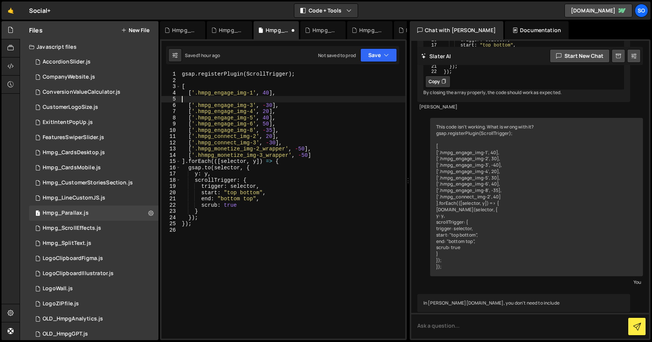
type textarea "['.hmpg_engage_img-1', 40],"
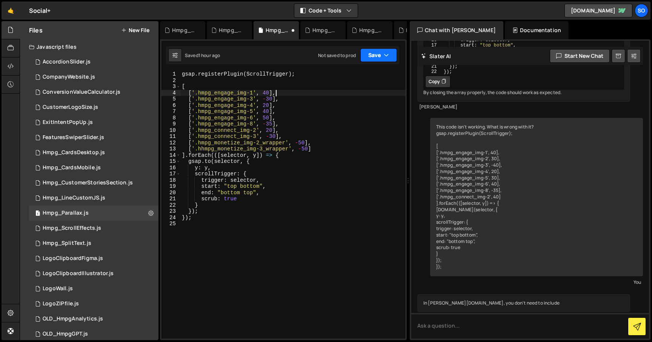
click at [374, 52] on button "Save" at bounding box center [378, 55] width 37 height 14
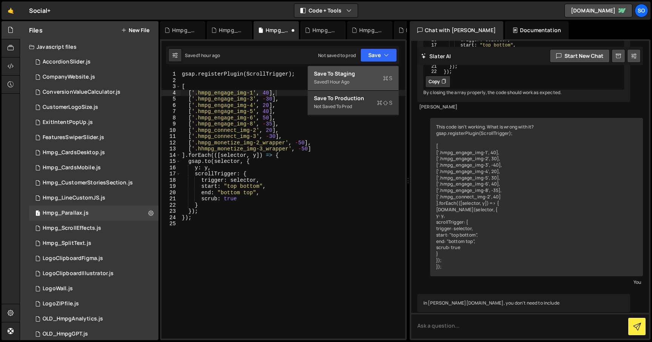
click at [357, 72] on div "Save to Staging S" at bounding box center [353, 74] width 79 height 8
